Goal: Use online tool/utility: Use online tool/utility

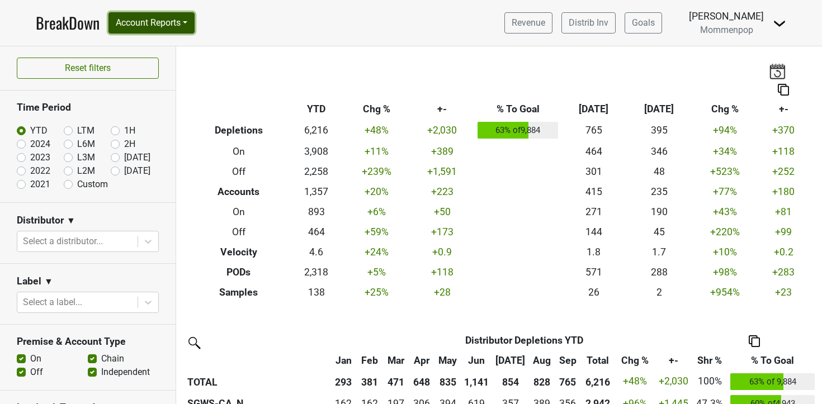
click at [170, 18] on button "Account Reports" at bounding box center [152, 22] width 86 height 21
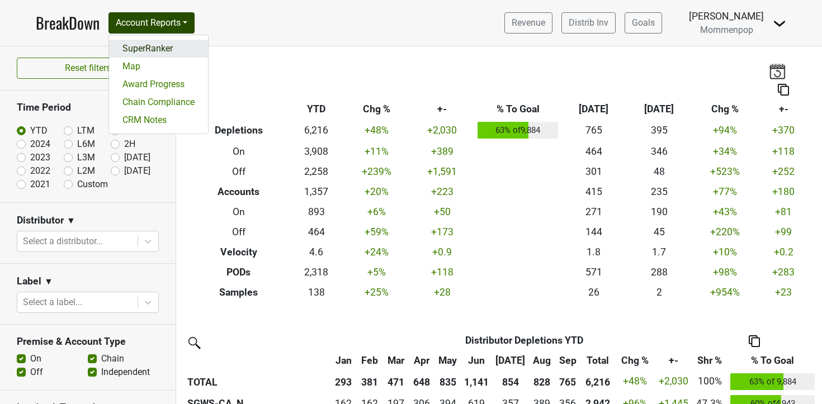
click at [156, 48] on link "SuperRanker" at bounding box center [158, 49] width 99 height 18
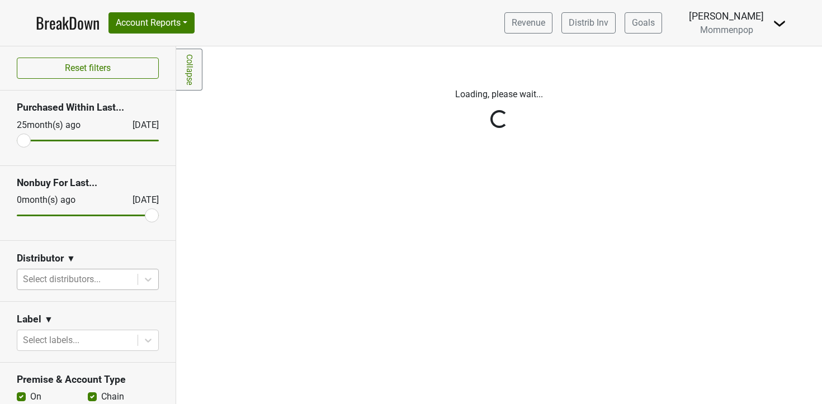
click at [69, 281] on div at bounding box center [77, 280] width 109 height 16
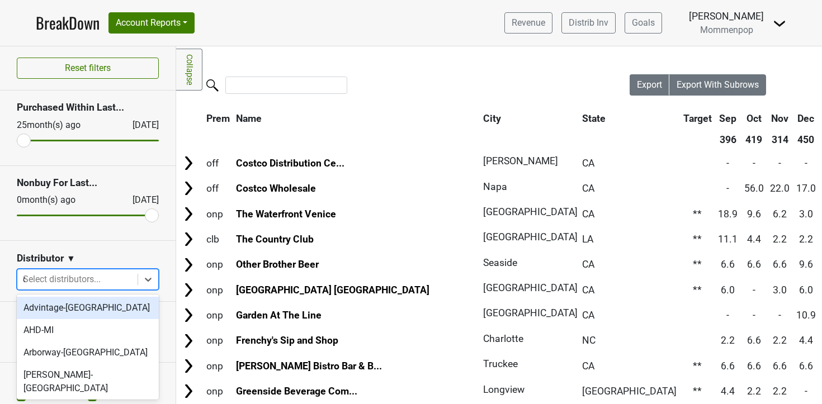
type input "ca"
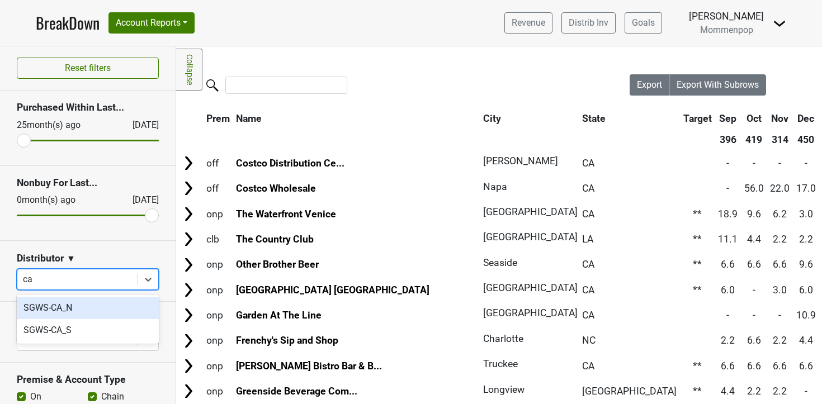
click at [56, 307] on div "SGWS-CA_N" at bounding box center [88, 308] width 142 height 22
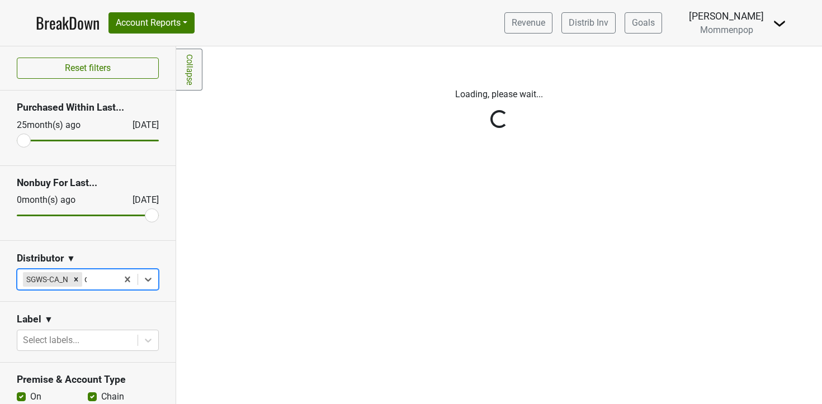
type input "ca"
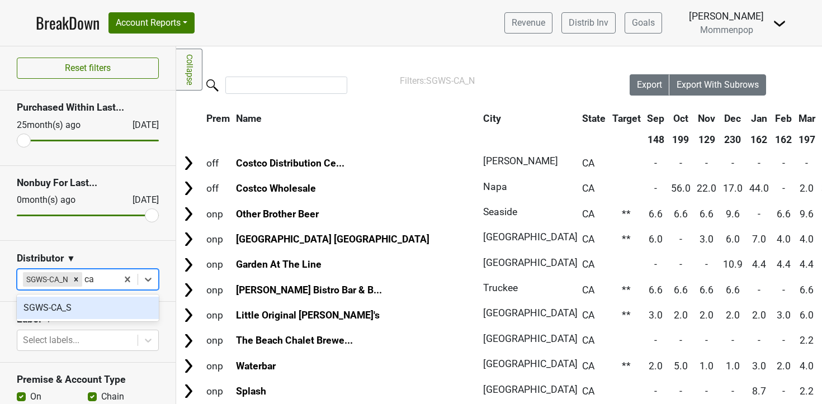
click at [55, 308] on div "SGWS-CA_S" at bounding box center [88, 308] width 142 height 22
